Goal: Participate in discussion

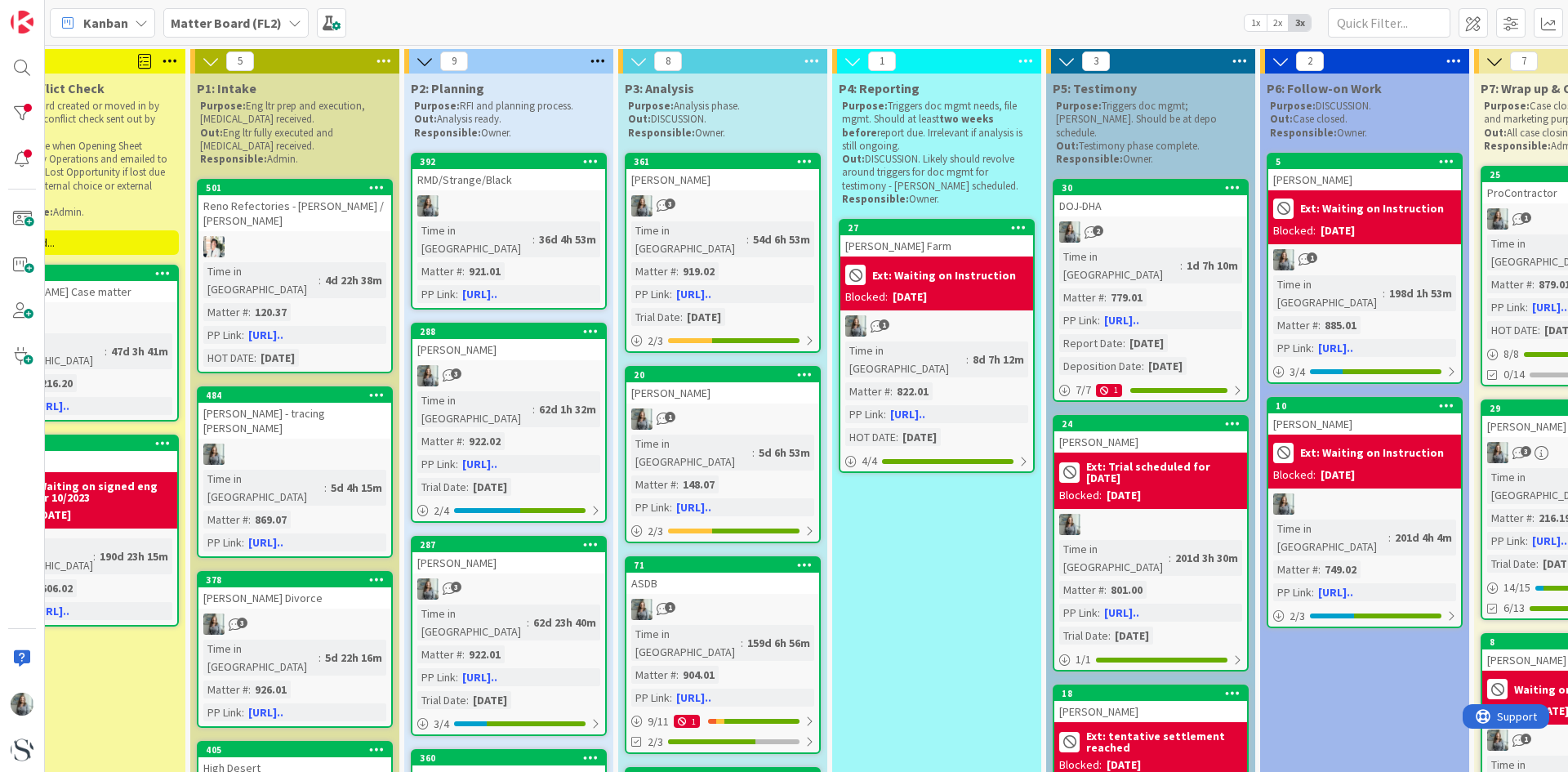
scroll to position [0, 354]
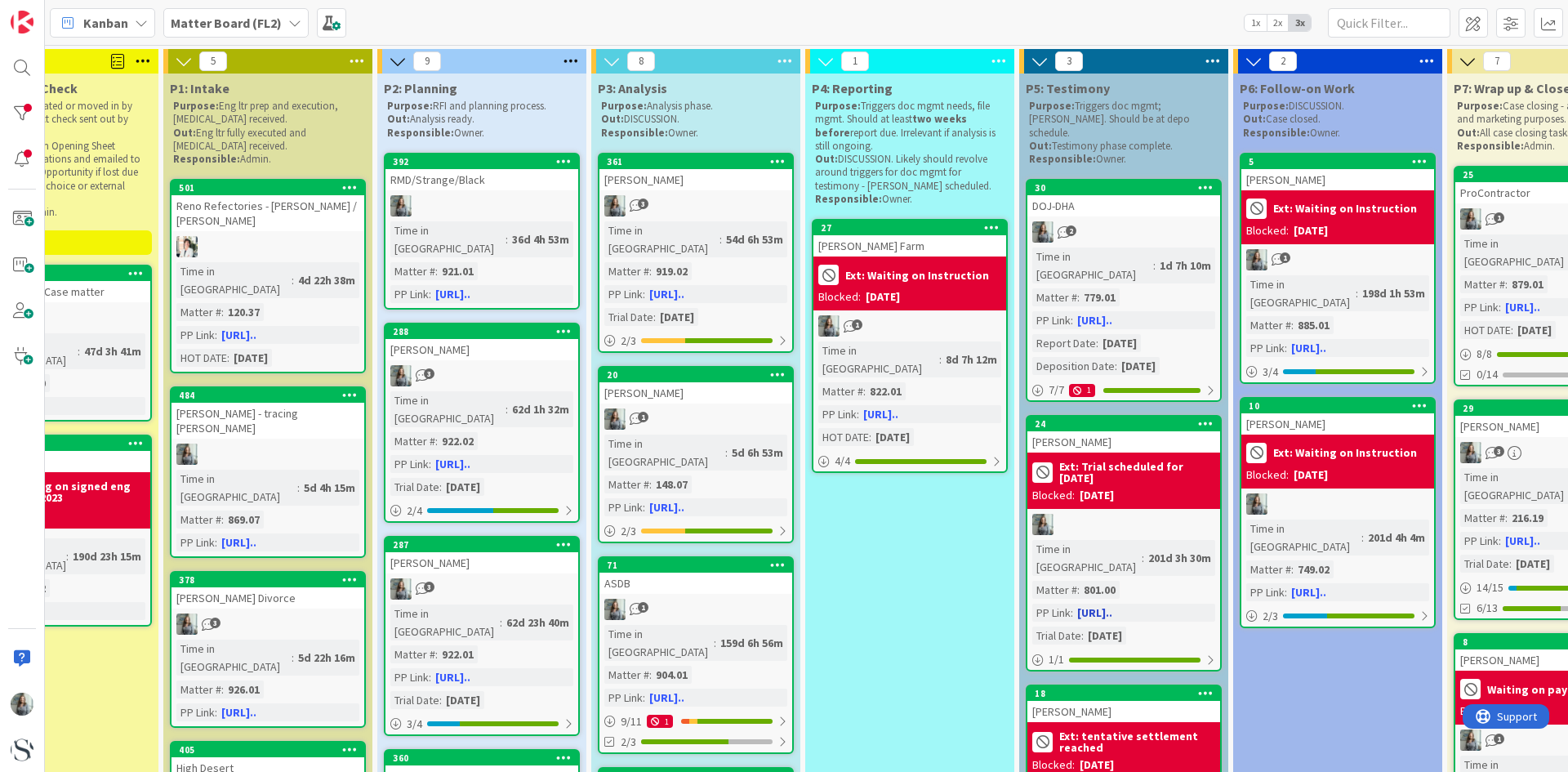
click at [1116, 514] on div at bounding box center [1123, 525] width 193 height 21
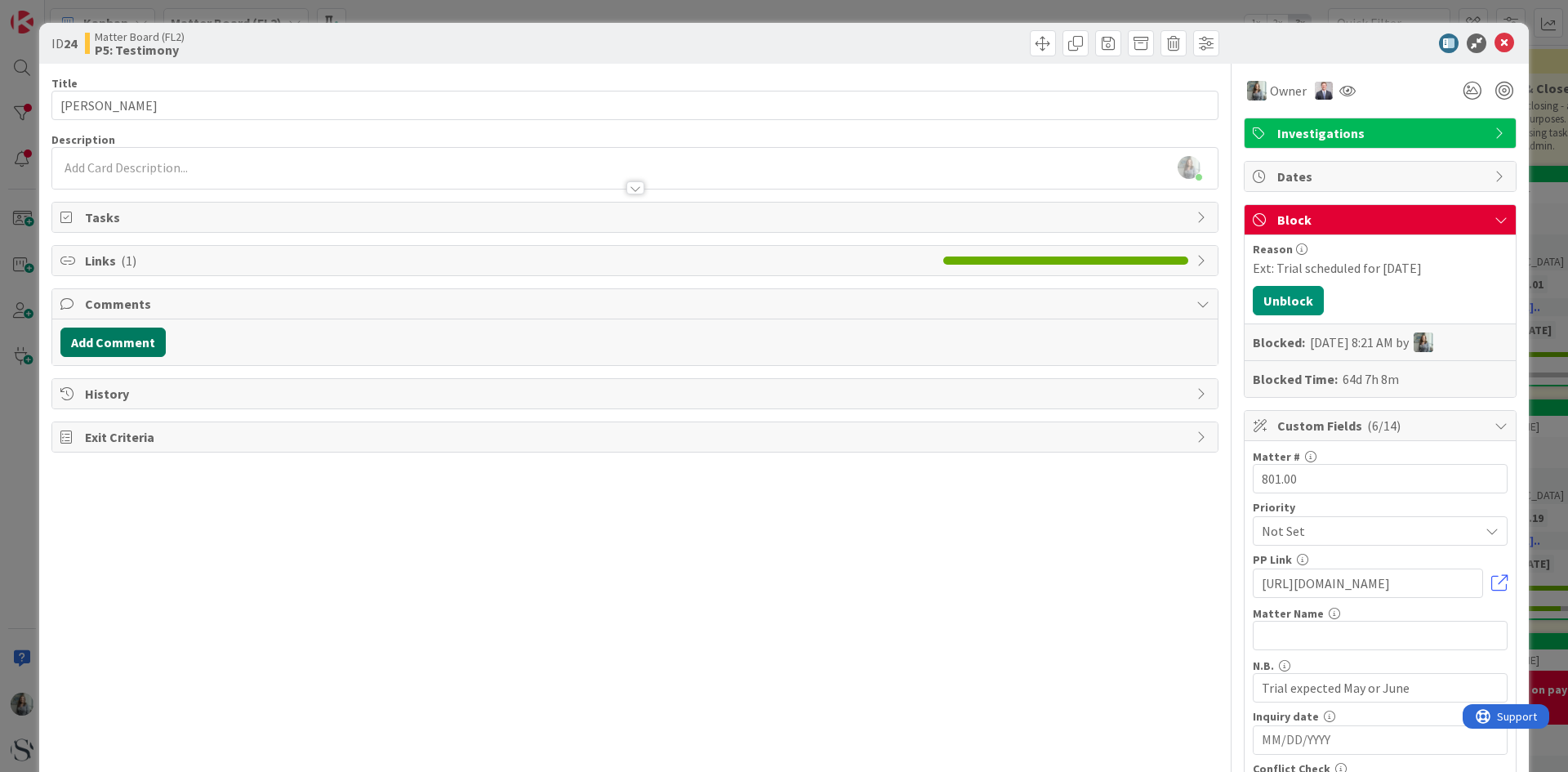
click at [85, 341] on button "Add Comment" at bounding box center [113, 343] width 106 height 30
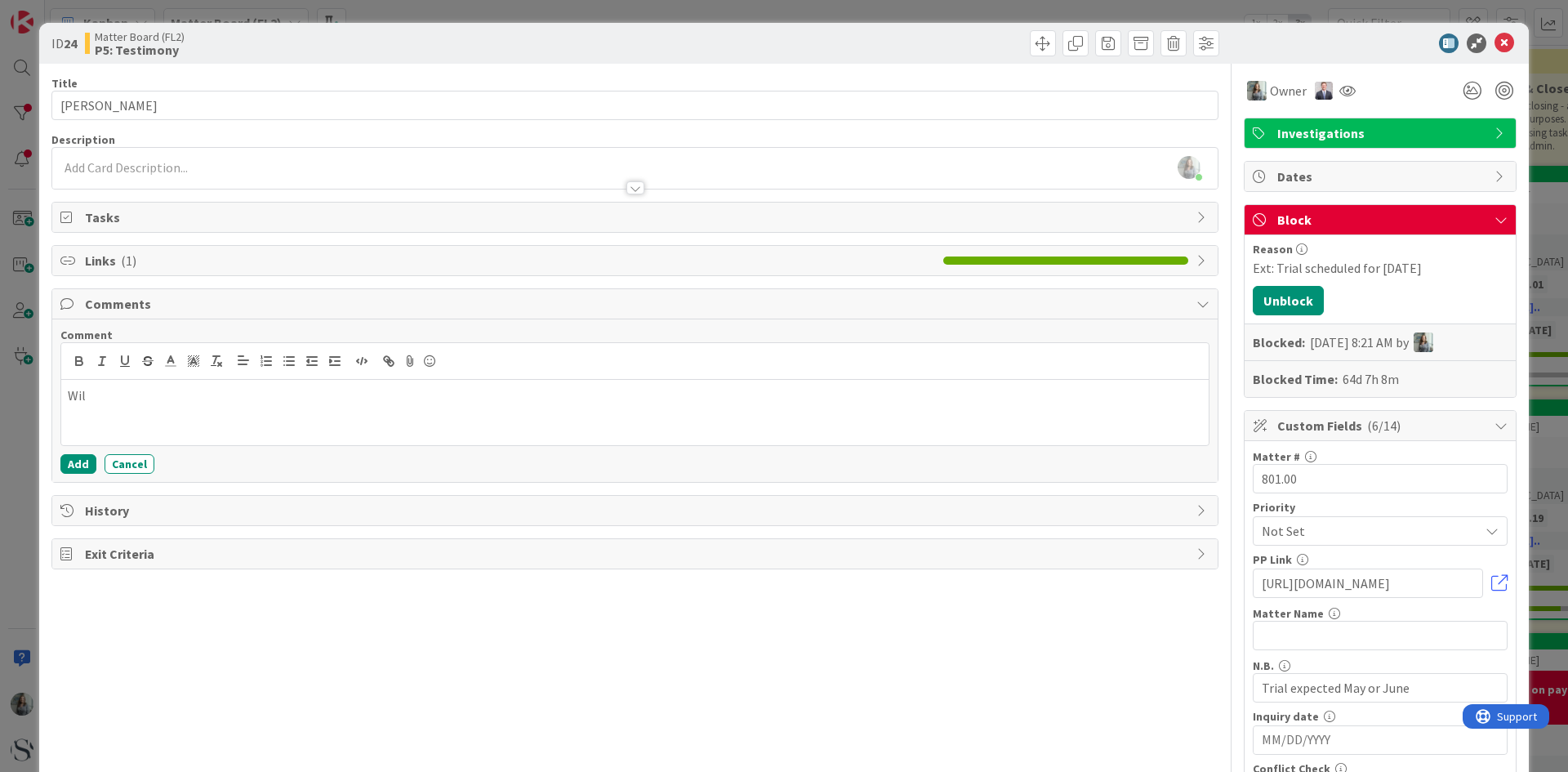
click at [157, 408] on div "Wil" at bounding box center [635, 412] width 1148 height 66
click at [88, 466] on button "Add" at bounding box center [79, 464] width 36 height 20
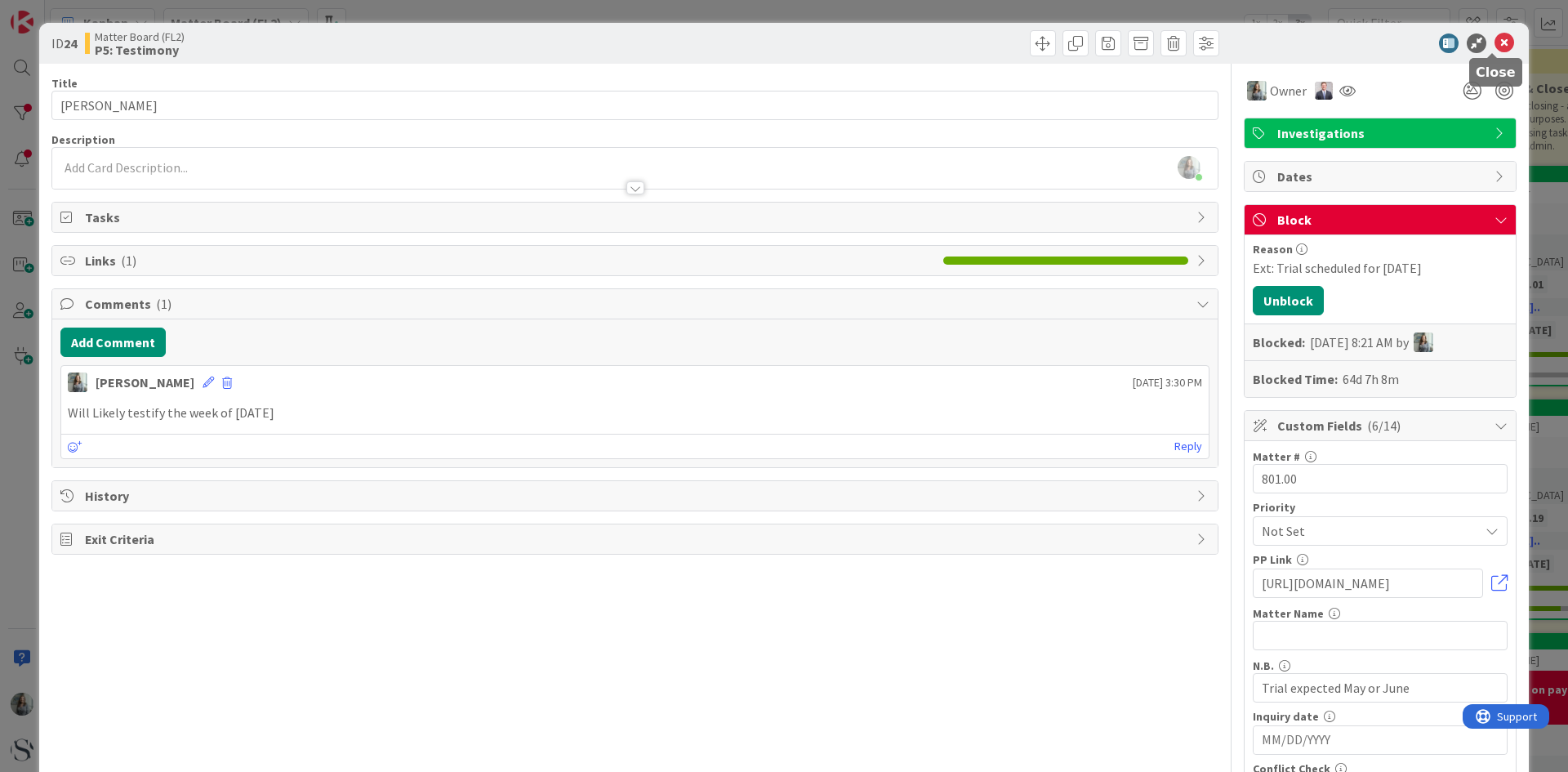
click at [1494, 43] on icon at bounding box center [1504, 43] width 20 height 20
